Goal: Transaction & Acquisition: Purchase product/service

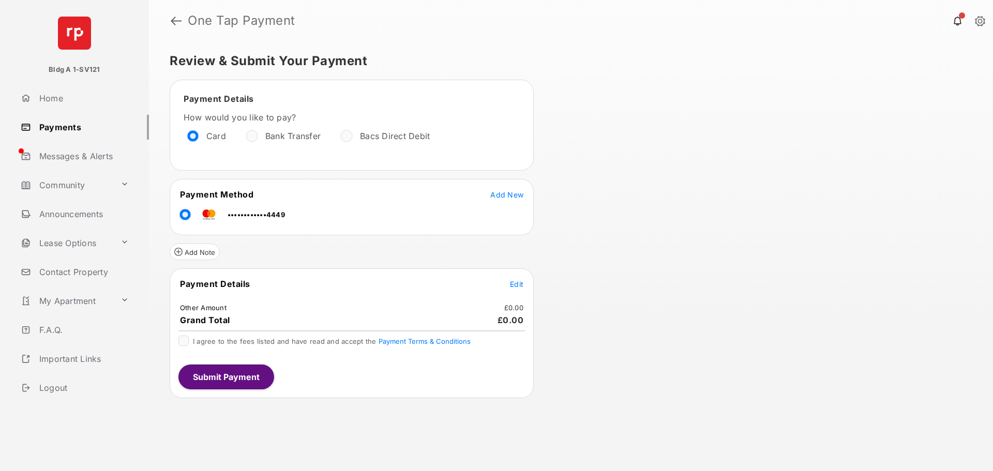
click at [635, 223] on div "Review & Submit Your Payment Payment Details How would you like to pay? Card Ba…" at bounding box center [571, 256] width 844 height 430
click at [492, 194] on span "Add New" at bounding box center [506, 194] width 33 height 9
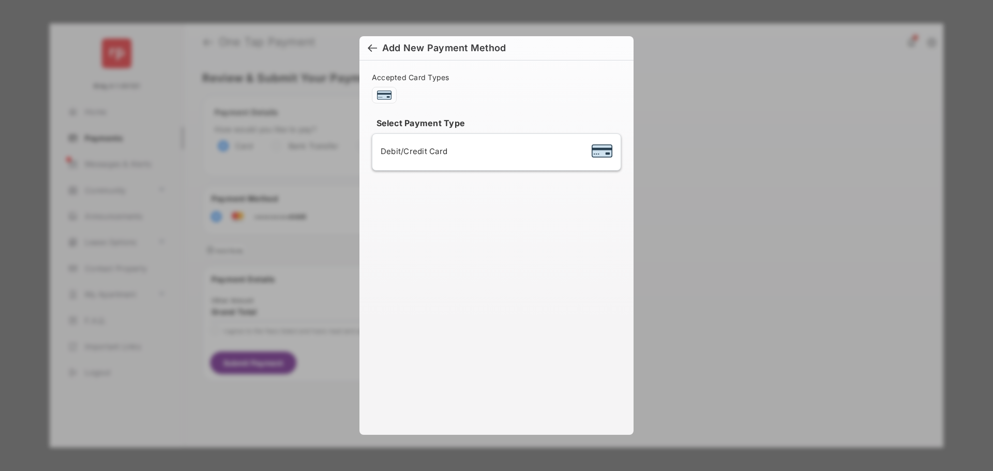
click at [420, 155] on span "Debit/Credit Card" at bounding box center [414, 151] width 67 height 10
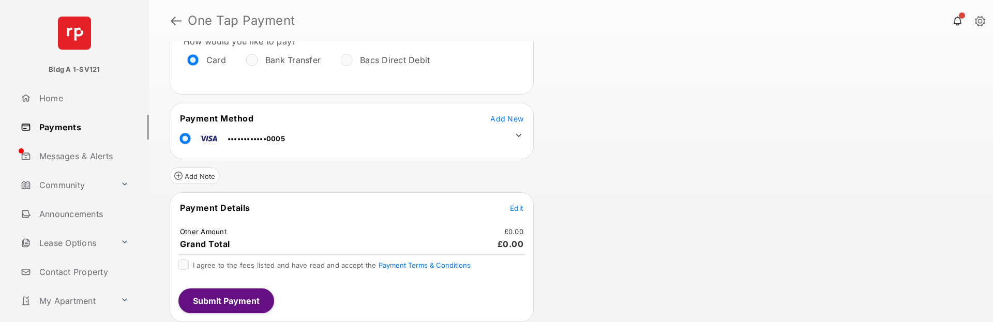
scroll to position [77, 0]
click at [511, 204] on span "Edit" at bounding box center [516, 207] width 13 height 9
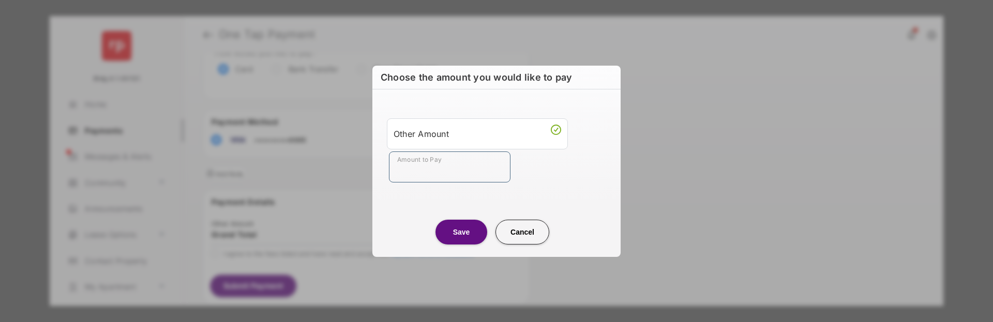
click at [432, 160] on input "Amount to Pay" at bounding box center [450, 166] width 122 height 31
type input "***"
click at [456, 223] on button "Save" at bounding box center [461, 232] width 52 height 25
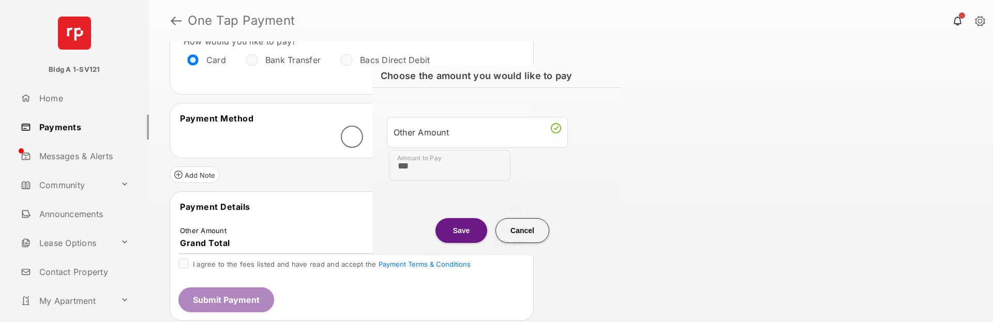
scroll to position [76, 0]
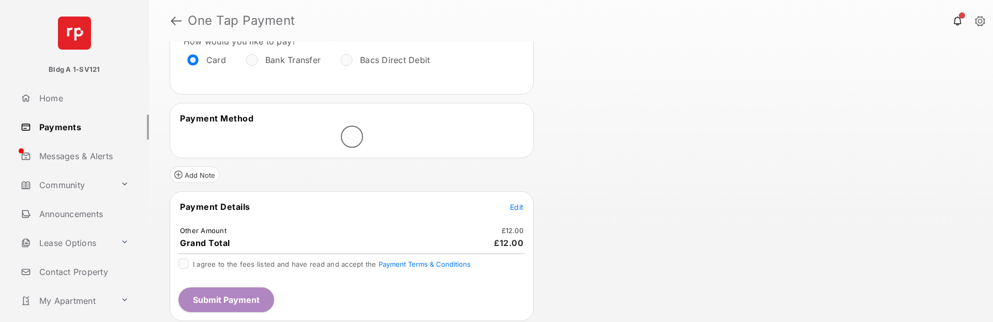
click at [188, 263] on div at bounding box center [183, 264] width 10 height 10
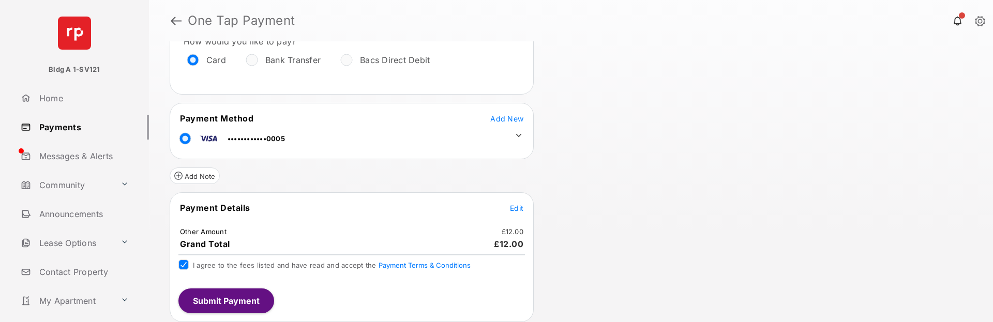
click at [518, 133] on icon at bounding box center [518, 135] width 9 height 9
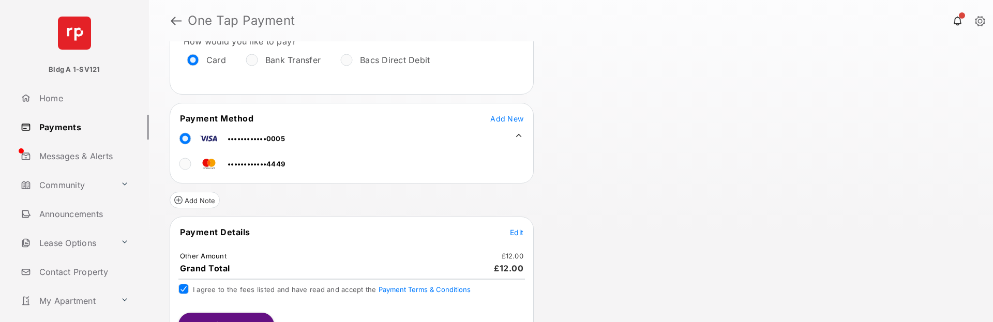
click at [586, 139] on div "Review & Submit Your Payment Payment Details How would you like to pay? Card Ba…" at bounding box center [571, 181] width 844 height 281
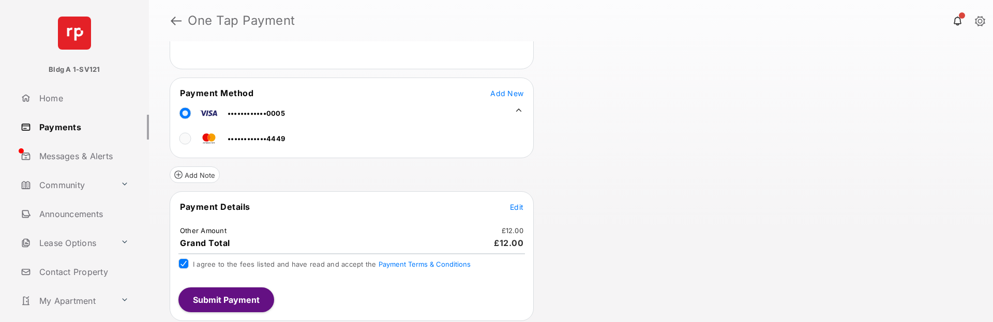
click at [231, 294] on button "Submit Payment" at bounding box center [226, 299] width 96 height 25
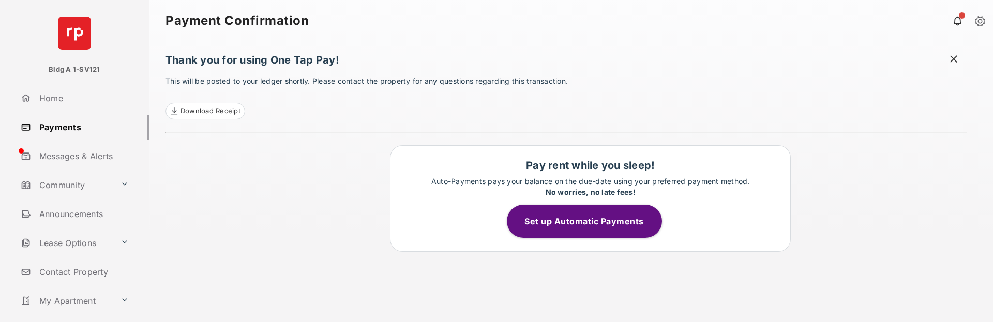
click at [69, 128] on link "Payments" at bounding box center [83, 127] width 132 height 25
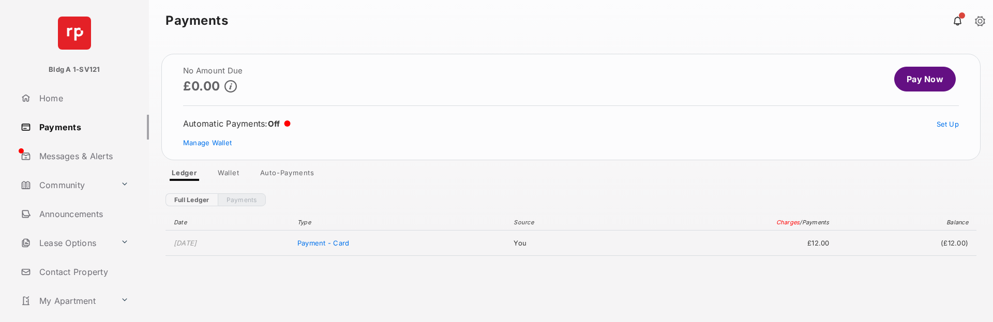
click at [224, 175] on link "Wallet" at bounding box center [228, 175] width 38 height 12
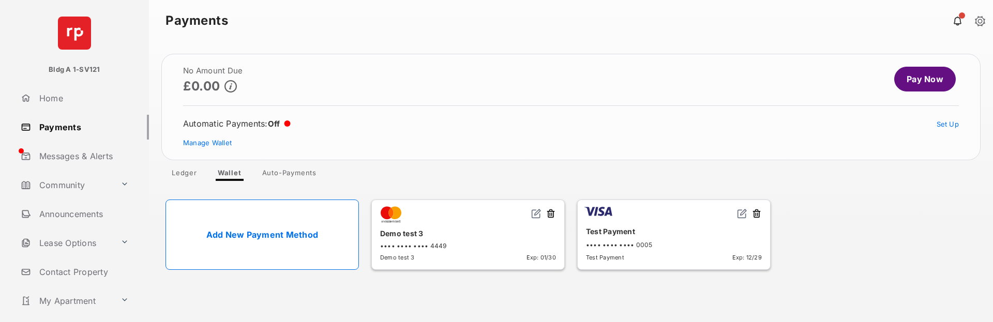
click at [317, 237] on link "Add New Payment Method" at bounding box center [261, 235] width 193 height 70
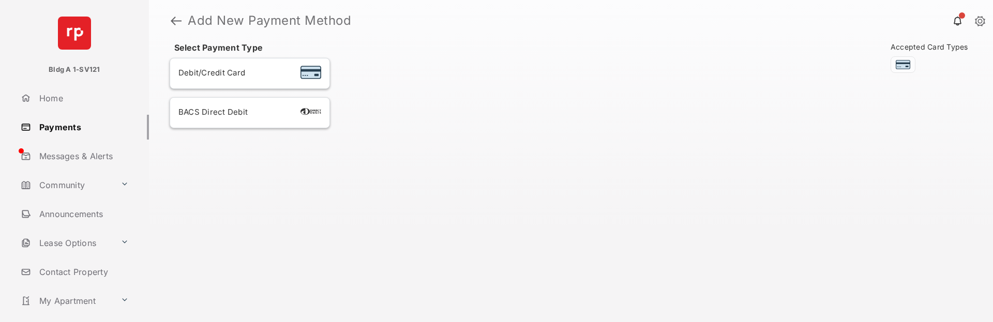
click at [223, 71] on span "Debit/Credit Card" at bounding box center [211, 73] width 67 height 10
